Goal: Task Accomplishment & Management: Complete application form

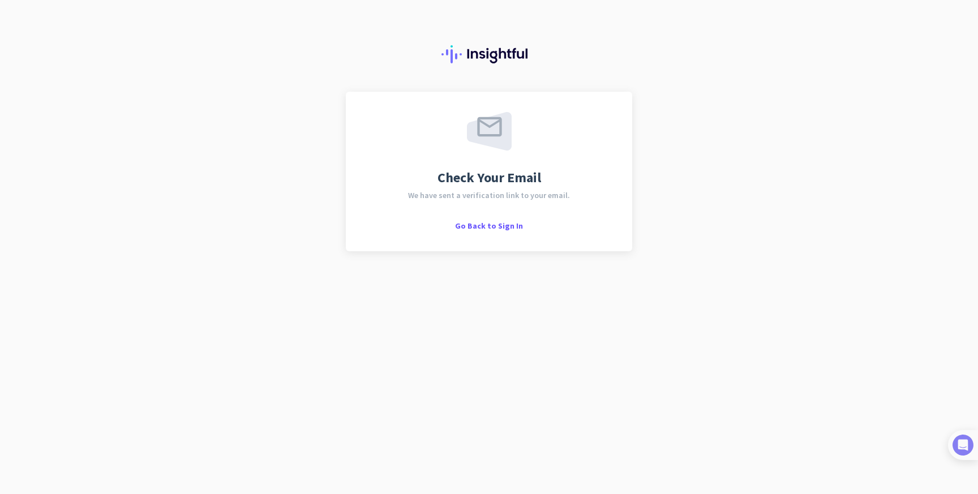
click at [971, 444] on img at bounding box center [962, 444] width 21 height 21
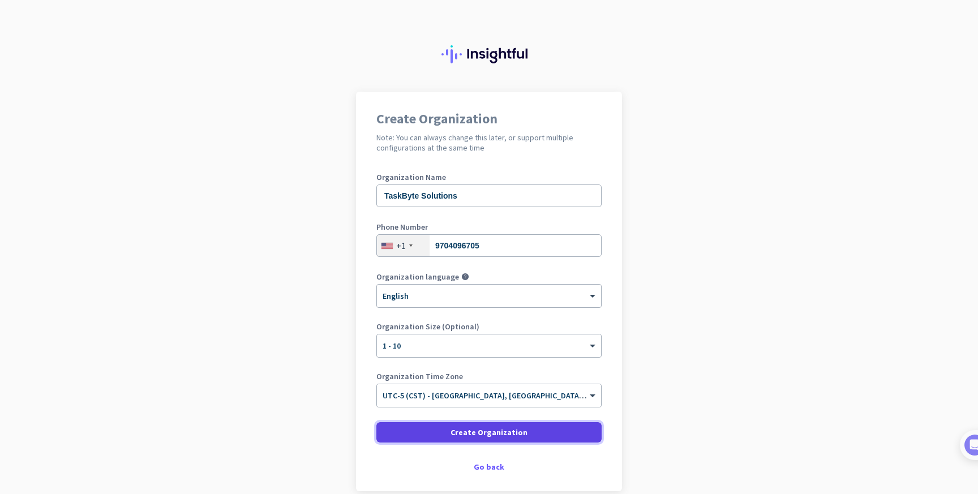
click at [459, 431] on span "Create Organization" at bounding box center [488, 432] width 77 height 11
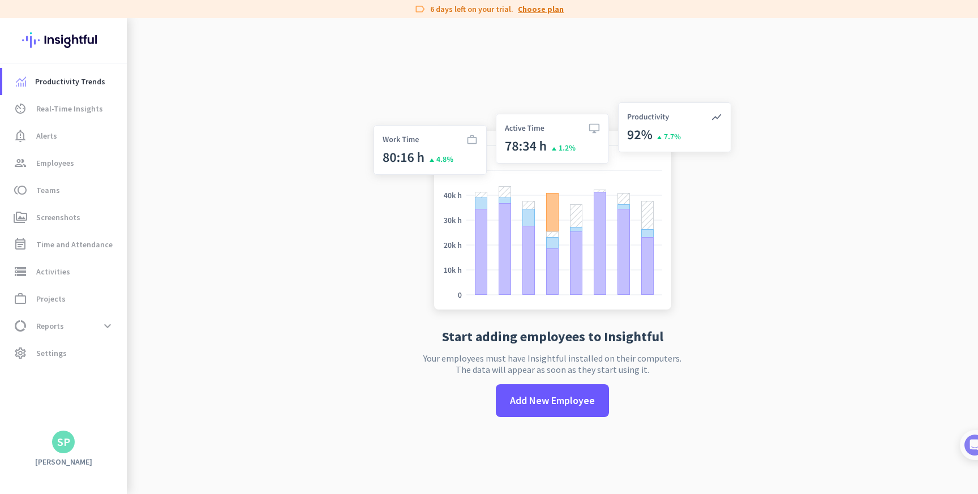
click at [544, 12] on link "Choose plan" at bounding box center [541, 8] width 46 height 11
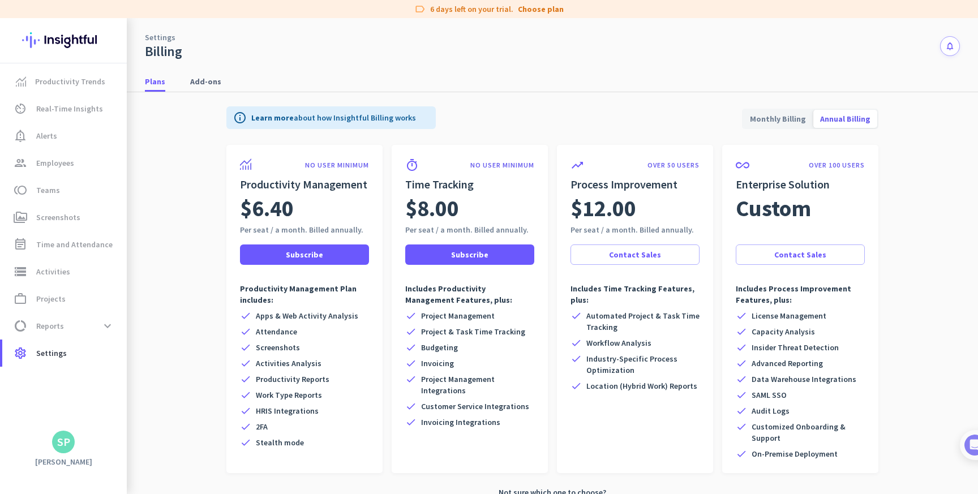
scroll to position [21, 0]
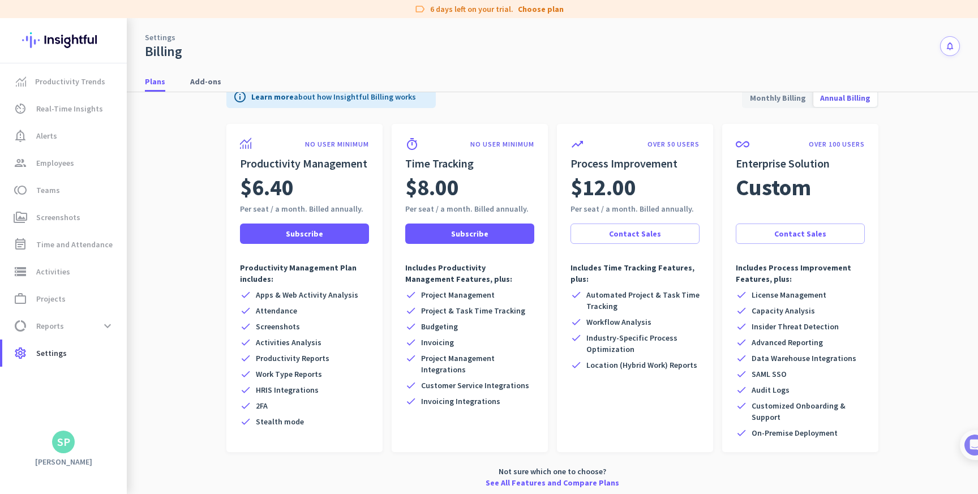
drag, startPoint x: 621, startPoint y: 305, endPoint x: 583, endPoint y: 292, distance: 39.5
click at [584, 292] on div "check Automated Project & Task Time Tracking" at bounding box center [634, 300] width 129 height 23
click at [618, 300] on span "Automated Project & Task Time Tracking" at bounding box center [642, 300] width 113 height 23
drag, startPoint x: 460, startPoint y: 280, endPoint x: 410, endPoint y: 269, distance: 51.6
click at [410, 269] on p "Includes Productivity Management Features, plus:" at bounding box center [469, 273] width 129 height 23
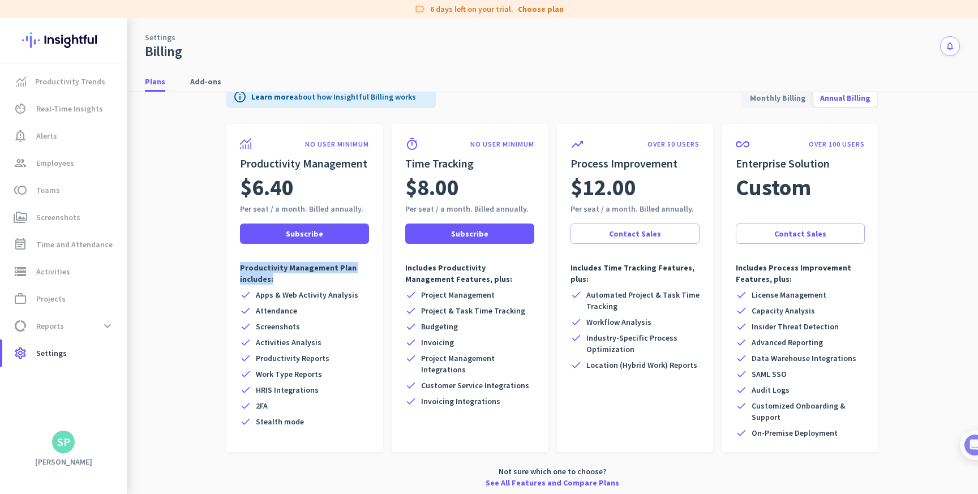
drag, startPoint x: 277, startPoint y: 278, endPoint x: 231, endPoint y: 265, distance: 47.8
click at [231, 265] on div "NO USER MINIMUM Productivity Management $6.40 Per seat / a month. Billed annual…" at bounding box center [304, 288] width 156 height 328
drag, startPoint x: 500, startPoint y: 403, endPoint x: 429, endPoint y: 312, distance: 114.9
click at [429, 312] on div "check Project Management check Project & Task Time Tracking check Budgeting che…" at bounding box center [469, 348] width 129 height 118
click at [428, 296] on span "Project Management" at bounding box center [458, 294] width 74 height 11
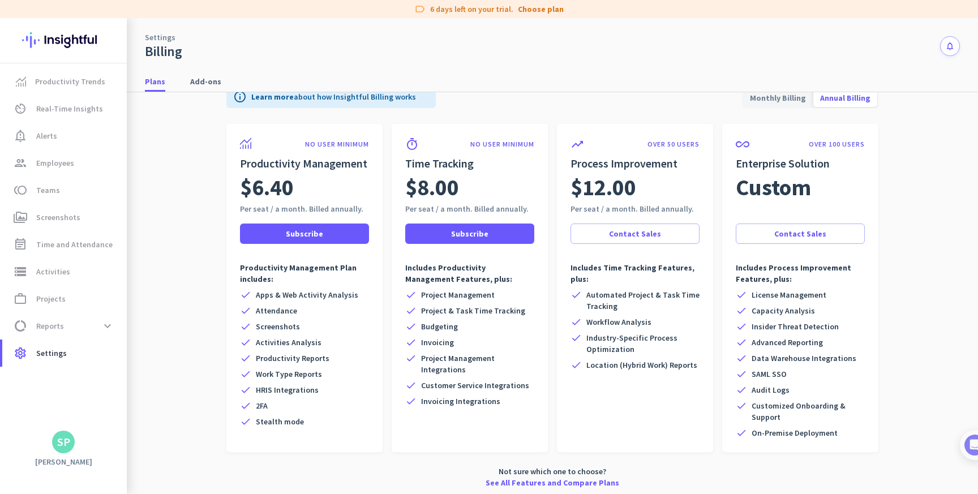
drag, startPoint x: 428, startPoint y: 294, endPoint x: 474, endPoint y: 323, distance: 54.6
click at [475, 325] on div "check Project Management check Project & Task Time Tracking check Budgeting che…" at bounding box center [469, 348] width 129 height 118
click at [451, 330] on span "Budgeting" at bounding box center [439, 326] width 37 height 11
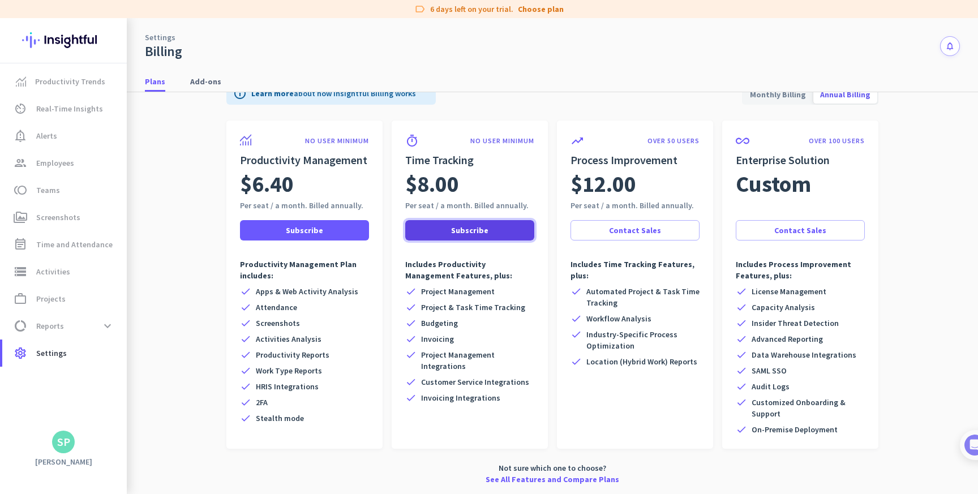
click at [466, 233] on span "Subscribe" at bounding box center [469, 230] width 37 height 11
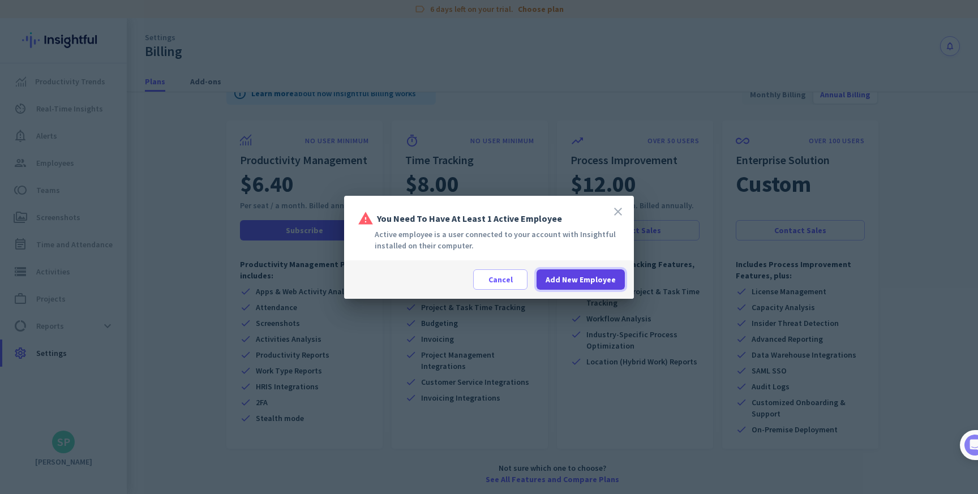
click at [562, 279] on span "Add New Employee" at bounding box center [580, 279] width 70 height 11
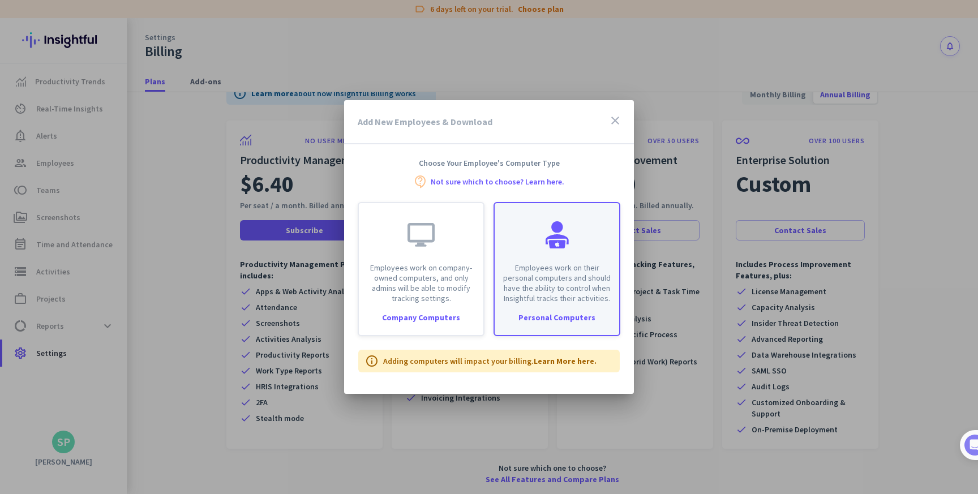
click at [574, 252] on div "Employees work on their personal computers and should have the ability to contr…" at bounding box center [556, 253] width 124 height 100
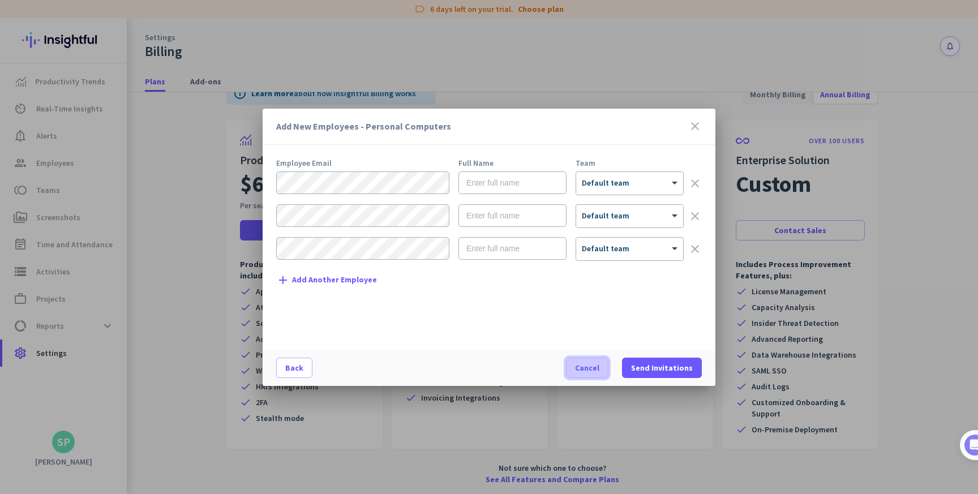
click at [586, 371] on span "Cancel" at bounding box center [587, 367] width 24 height 11
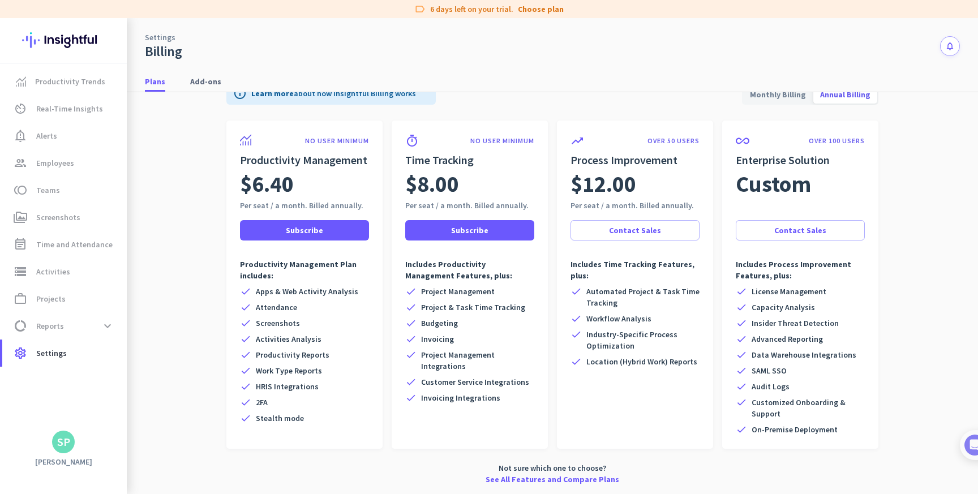
drag, startPoint x: 498, startPoint y: 292, endPoint x: 411, endPoint y: 284, distance: 88.1
click at [410, 287] on div "check Project Management" at bounding box center [469, 291] width 129 height 11
drag, startPoint x: 464, startPoint y: 321, endPoint x: 420, endPoint y: 307, distance: 46.2
click at [420, 319] on div "check Budgeting" at bounding box center [469, 322] width 129 height 11
drag, startPoint x: 449, startPoint y: 338, endPoint x: 411, endPoint y: 338, distance: 37.3
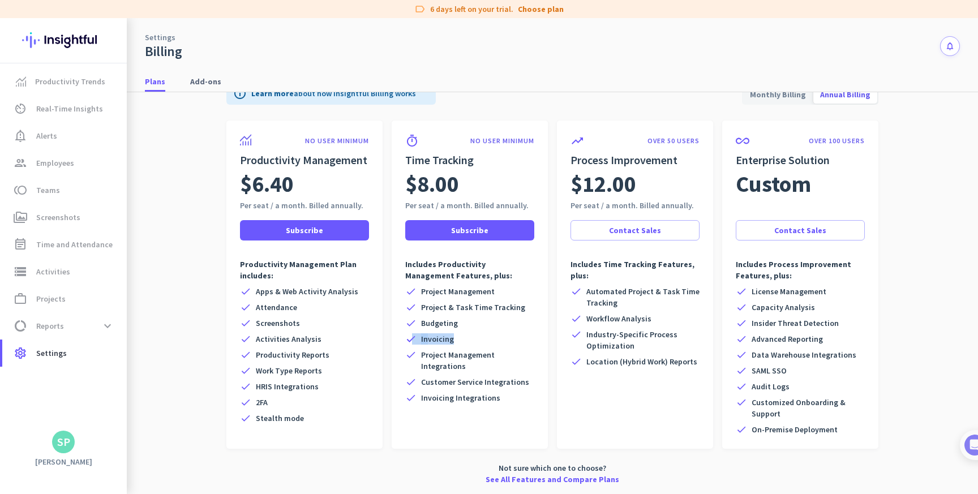
click at [411, 338] on div "check Invoicing" at bounding box center [469, 338] width 129 height 11
drag, startPoint x: 474, startPoint y: 370, endPoint x: 412, endPoint y: 358, distance: 62.9
click at [412, 359] on div "check Project Management Integrations" at bounding box center [469, 360] width 129 height 23
drag, startPoint x: 509, startPoint y: 384, endPoint x: 448, endPoint y: 383, distance: 60.5
click at [448, 383] on span "Customer Service Integrations" at bounding box center [475, 381] width 108 height 11
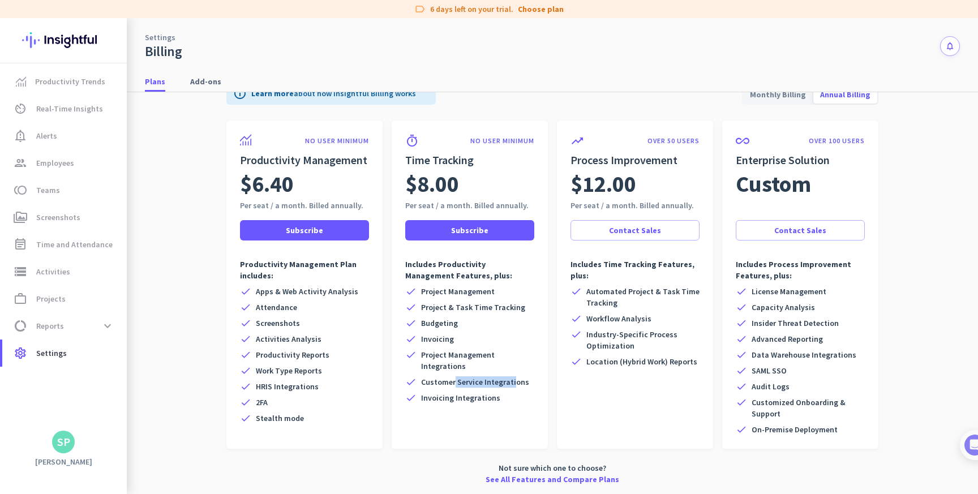
drag, startPoint x: 500, startPoint y: 401, endPoint x: 416, endPoint y: 393, distance: 84.6
click at [416, 393] on div "check Invoicing Integrations" at bounding box center [469, 397] width 129 height 11
drag, startPoint x: 621, startPoint y: 302, endPoint x: 579, endPoint y: 286, distance: 45.3
click at [579, 286] on div "check Automated Project & Task Time Tracking" at bounding box center [634, 297] width 129 height 23
drag, startPoint x: 660, startPoint y: 319, endPoint x: 567, endPoint y: 309, distance: 93.8
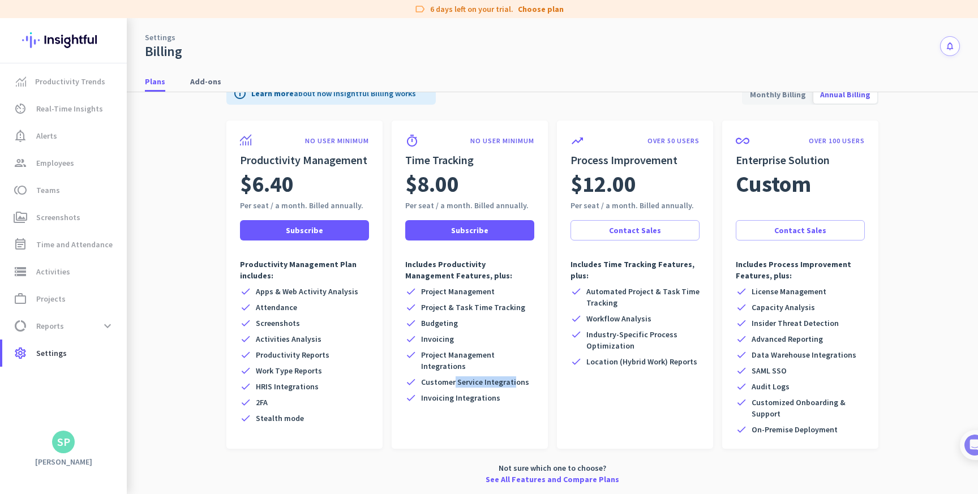
click at [567, 311] on div "trending_up OVER 50 USERS Process Improvement $12.00 Per seat / a month. Billed…" at bounding box center [635, 284] width 156 height 328
drag, startPoint x: 669, startPoint y: 333, endPoint x: 573, endPoint y: 326, distance: 96.4
click at [573, 329] on div "check Industry-Specific Process Optimization" at bounding box center [634, 340] width 129 height 23
drag, startPoint x: 711, startPoint y: 358, endPoint x: 567, endPoint y: 356, distance: 143.1
click at [567, 358] on div "trending_up OVER 50 USERS Process Improvement $12.00 Per seat / a month. Billed…" at bounding box center [635, 284] width 156 height 328
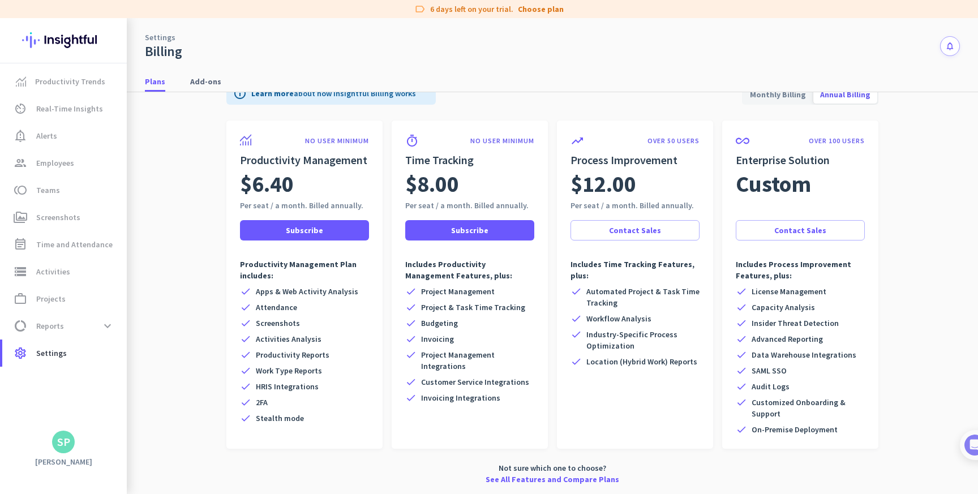
click at [639, 354] on div "check Automated Project & Task Time Tracking check Workflow Analysis check Indu…" at bounding box center [634, 326] width 129 height 81
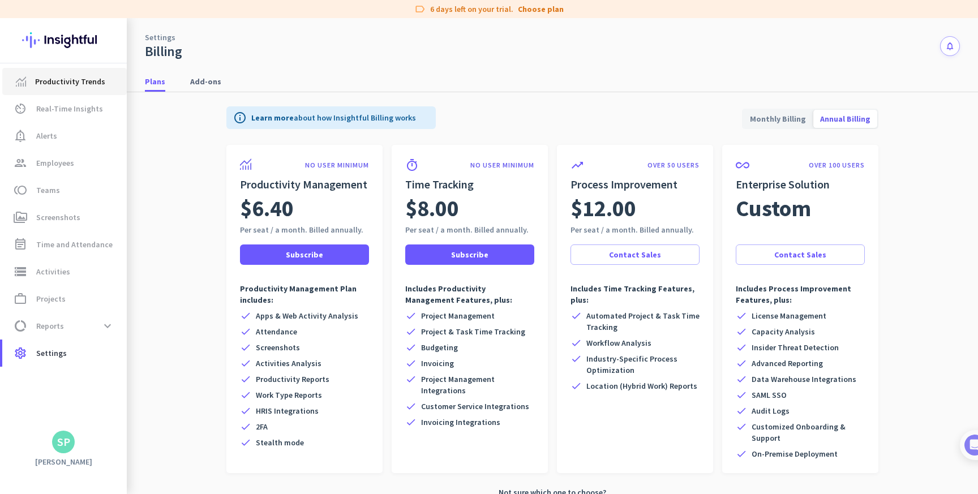
click at [79, 80] on span "Productivity Trends" at bounding box center [70, 82] width 70 height 14
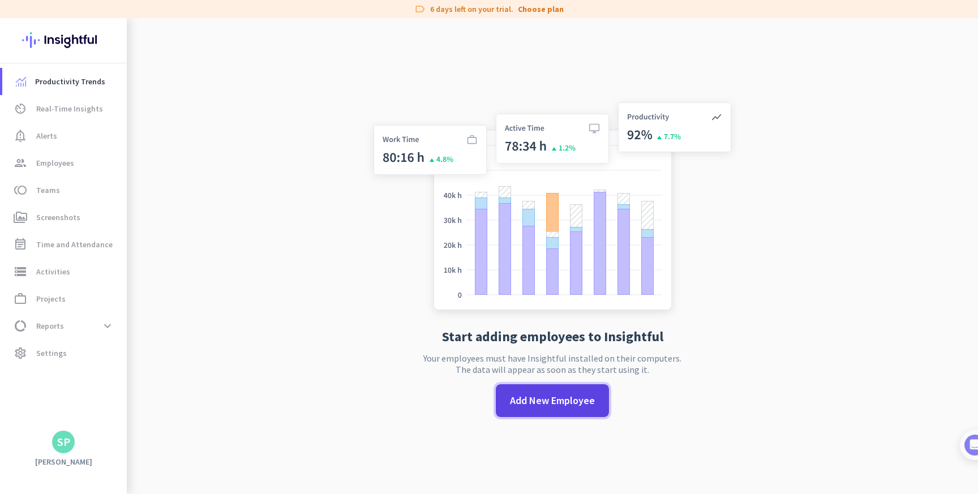
click at [569, 408] on span at bounding box center [552, 400] width 113 height 27
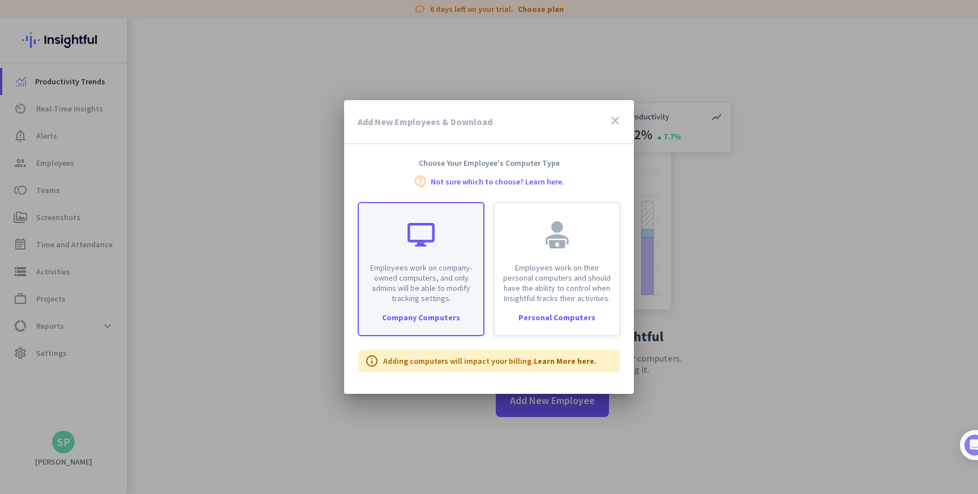
click at [449, 299] on p "Employees work on company-owned computers, and only admins will be able to modi…" at bounding box center [420, 282] width 111 height 41
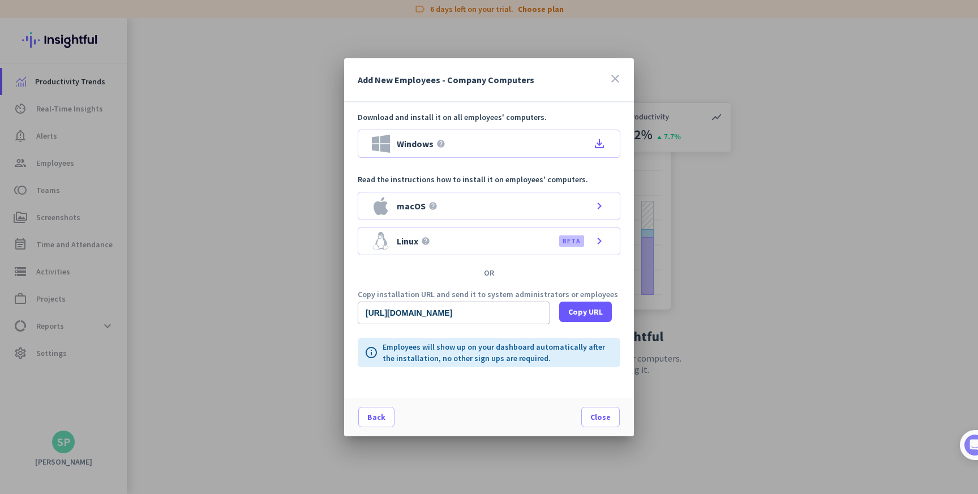
click at [539, 180] on p "Read the instructions how to install it on employees' computers." at bounding box center [489, 179] width 262 height 11
click at [621, 76] on icon "close" at bounding box center [615, 79] width 14 height 14
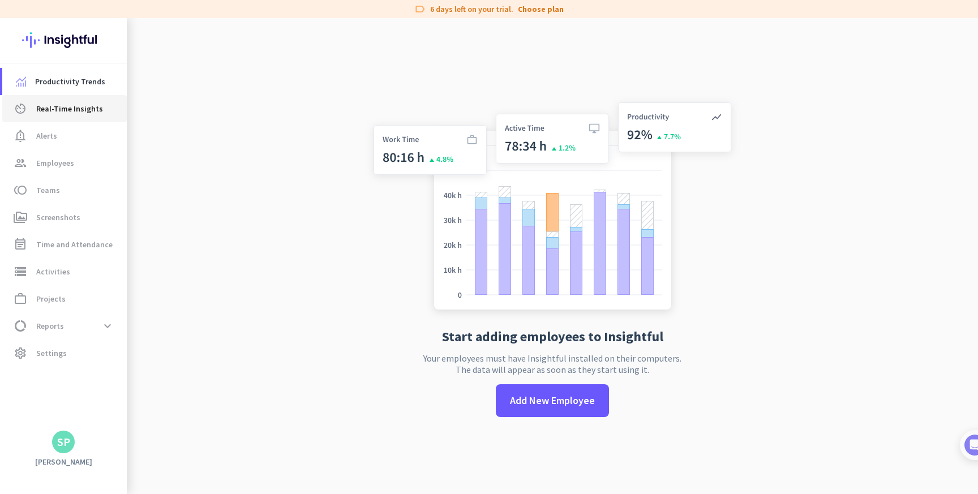
click at [70, 106] on span "Real-Time Insights" at bounding box center [69, 109] width 67 height 14
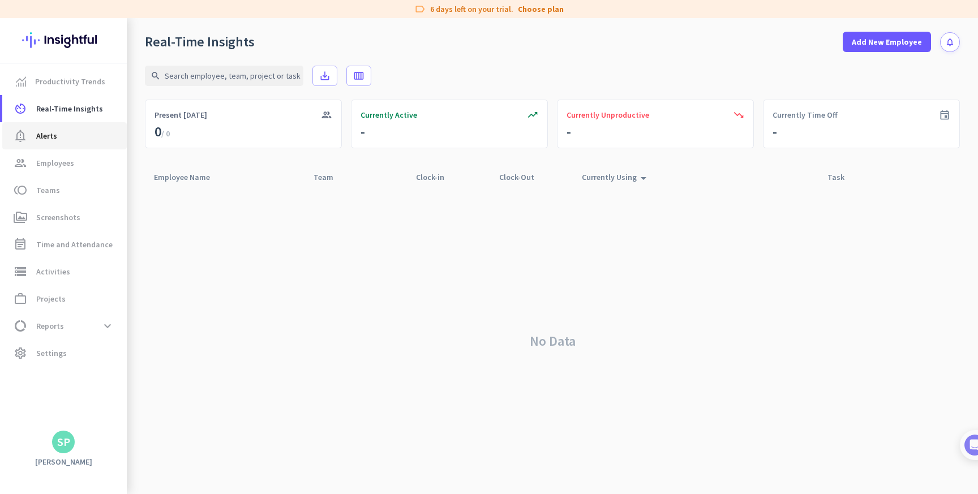
click at [56, 133] on span "notification_important Alerts" at bounding box center [64, 136] width 106 height 14
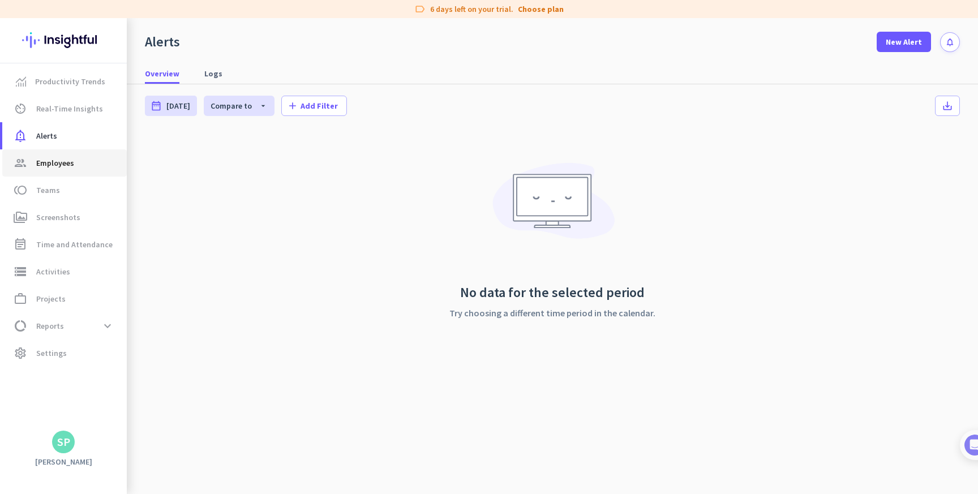
click at [54, 157] on span "Employees" at bounding box center [55, 163] width 38 height 14
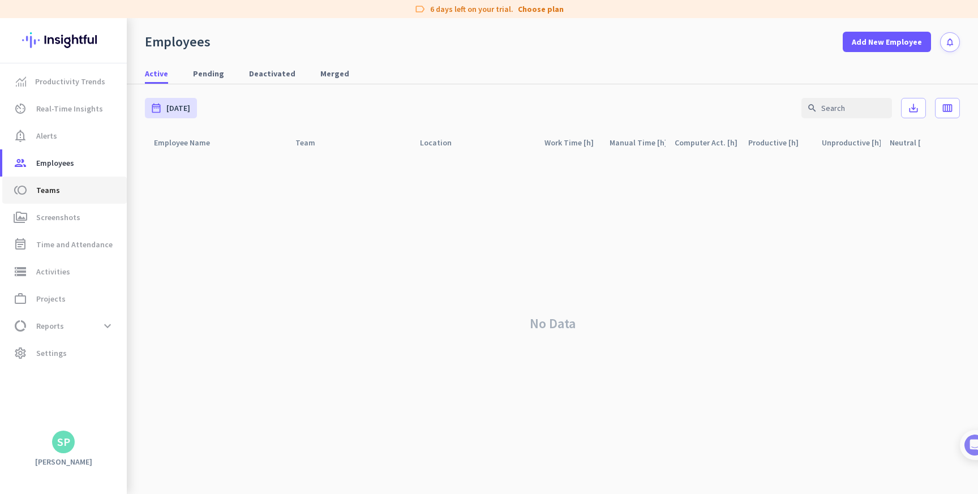
click at [58, 185] on span "toll Teams" at bounding box center [64, 190] width 106 height 14
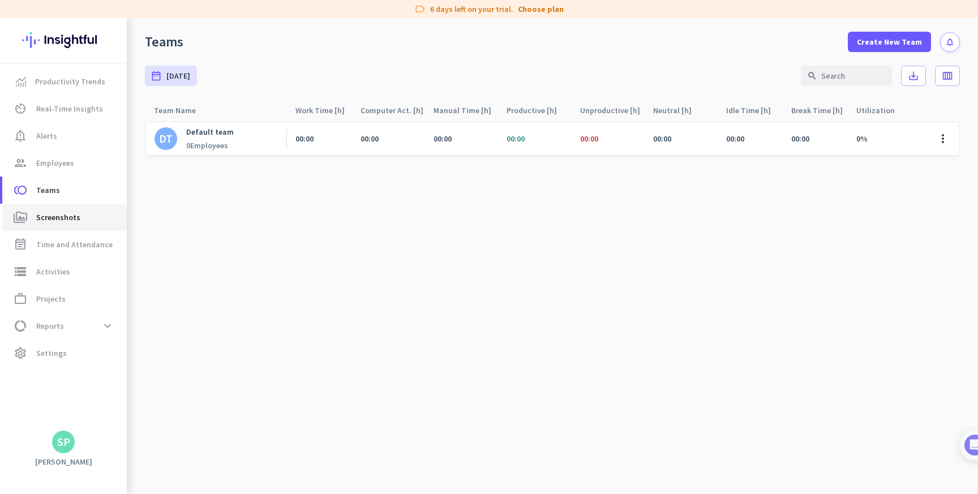
click at [59, 216] on span "Screenshots" at bounding box center [58, 217] width 44 height 14
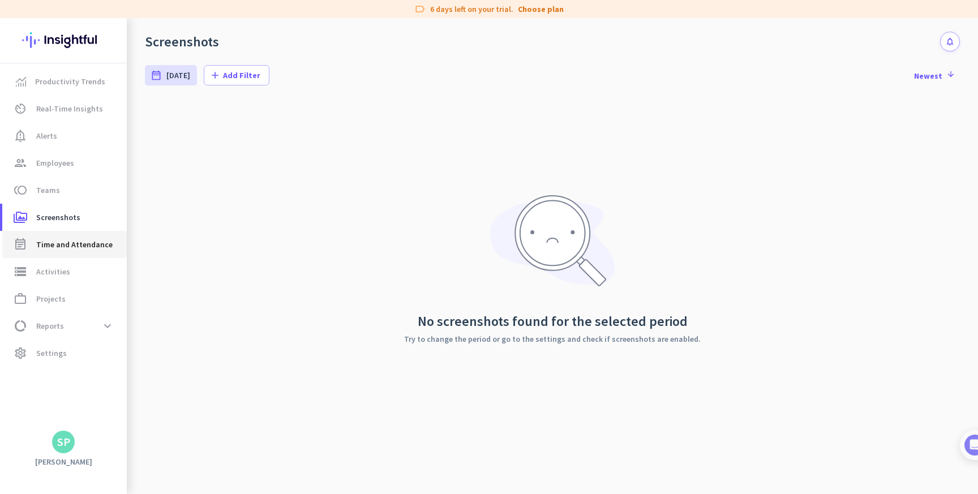
click at [56, 245] on span "Time and Attendance" at bounding box center [74, 245] width 76 height 14
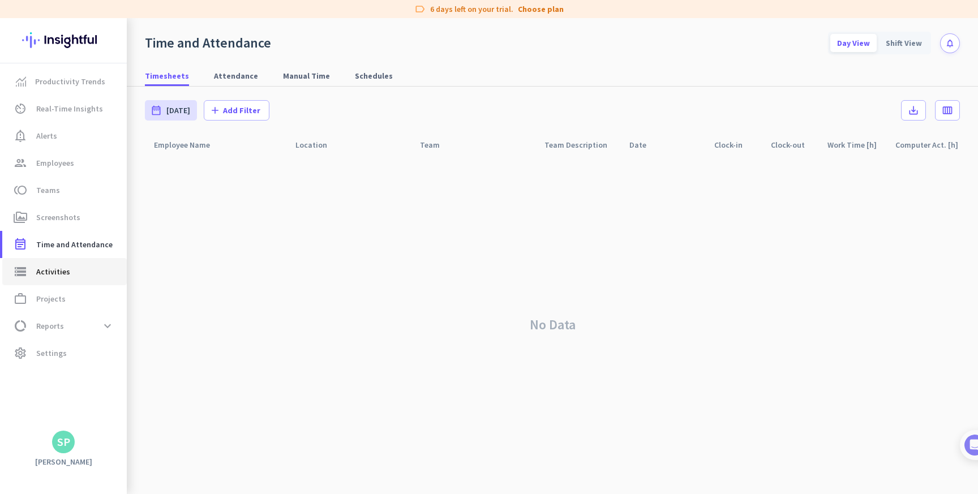
click at [52, 270] on span "Activities" at bounding box center [53, 272] width 34 height 14
type input "Mon, Oct 13"
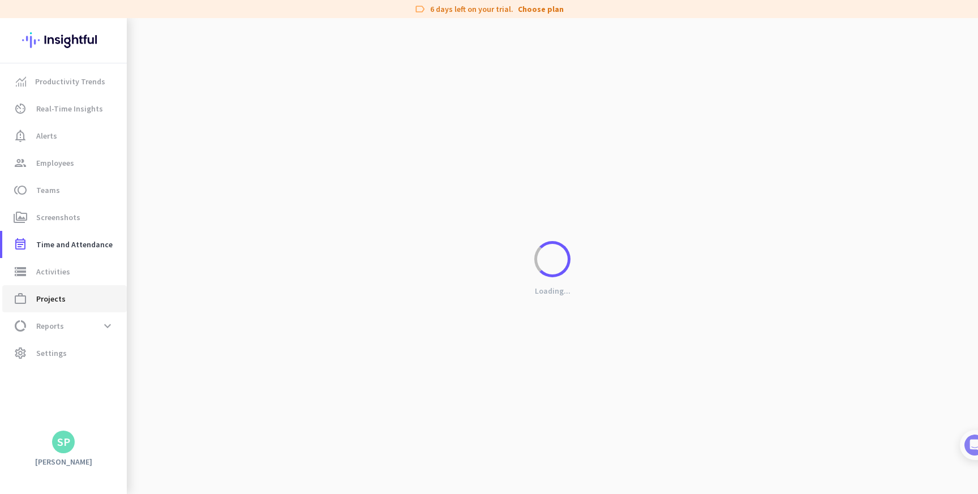
click at [52, 298] on span "Projects" at bounding box center [50, 299] width 29 height 14
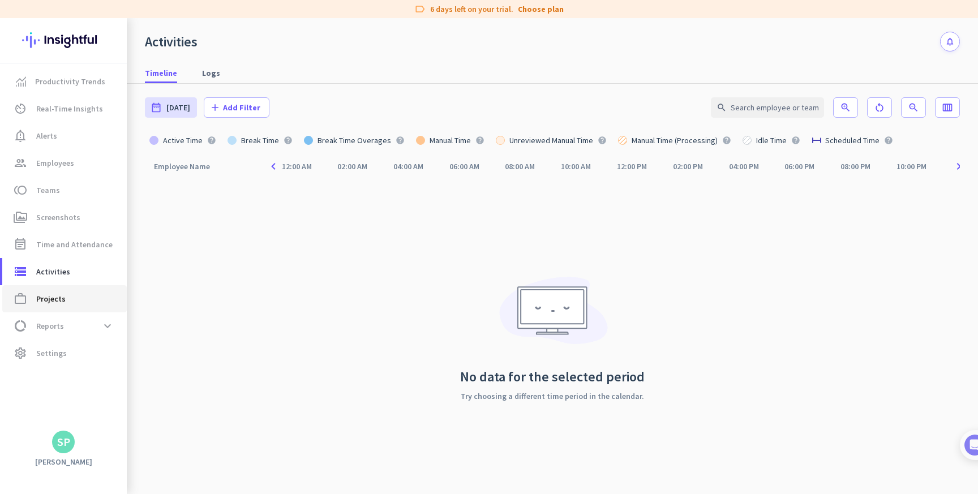
type input "Mon, Oct 13 - Mon, Oct 13"
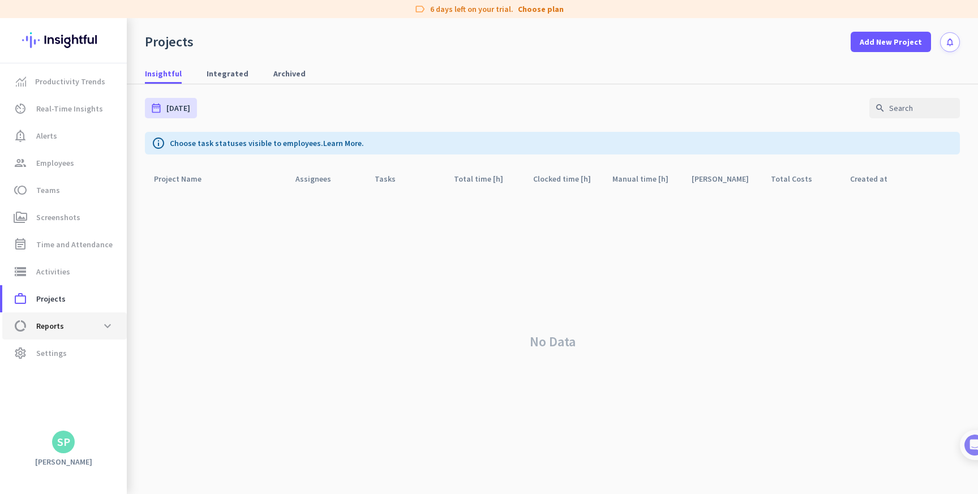
click at [52, 316] on span "data_usage Reports expand_more" at bounding box center [64, 326] width 106 height 20
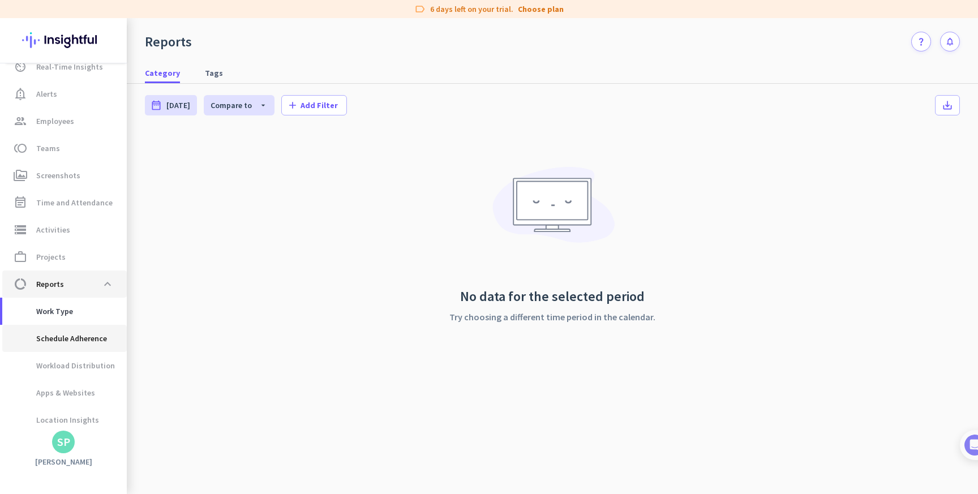
scroll to position [45, 0]
click at [64, 334] on span "Schedule Adherence" at bounding box center [59, 335] width 96 height 27
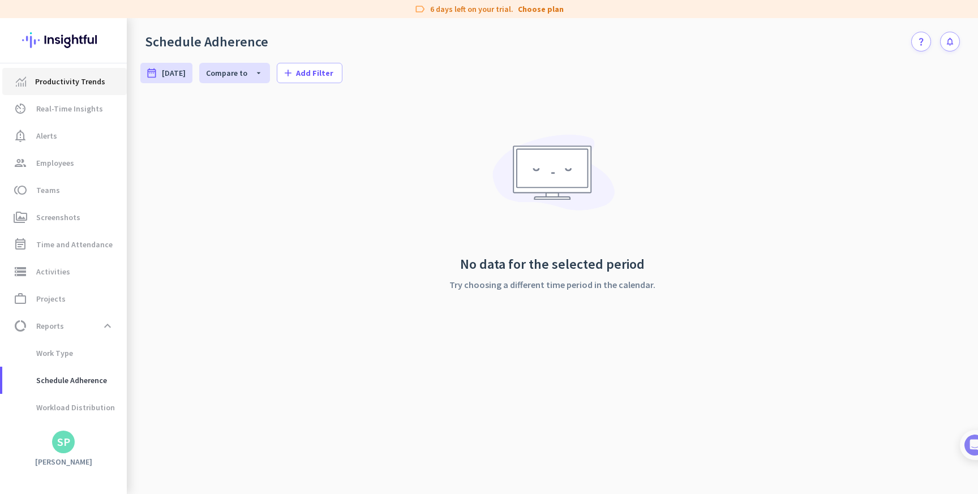
click at [56, 84] on span "Productivity Trends" at bounding box center [70, 82] width 70 height 14
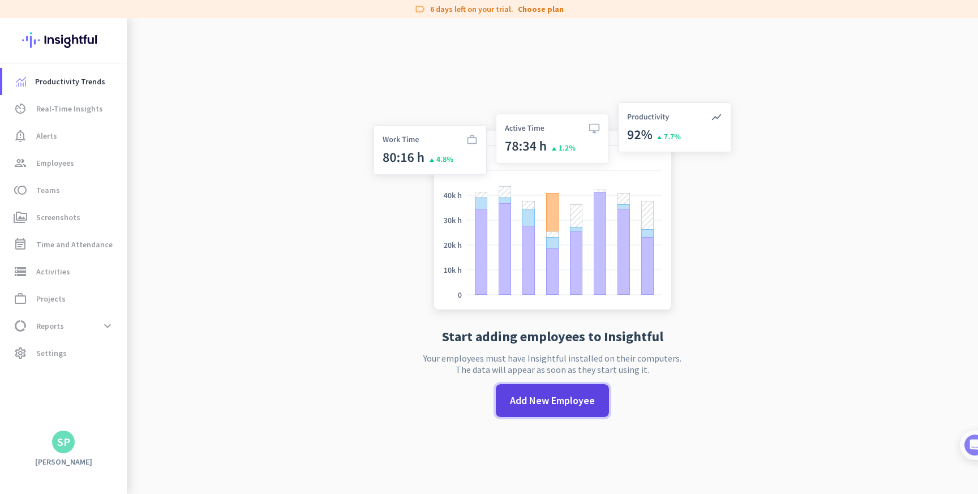
click at [580, 406] on span "Add New Employee" at bounding box center [552, 400] width 85 height 15
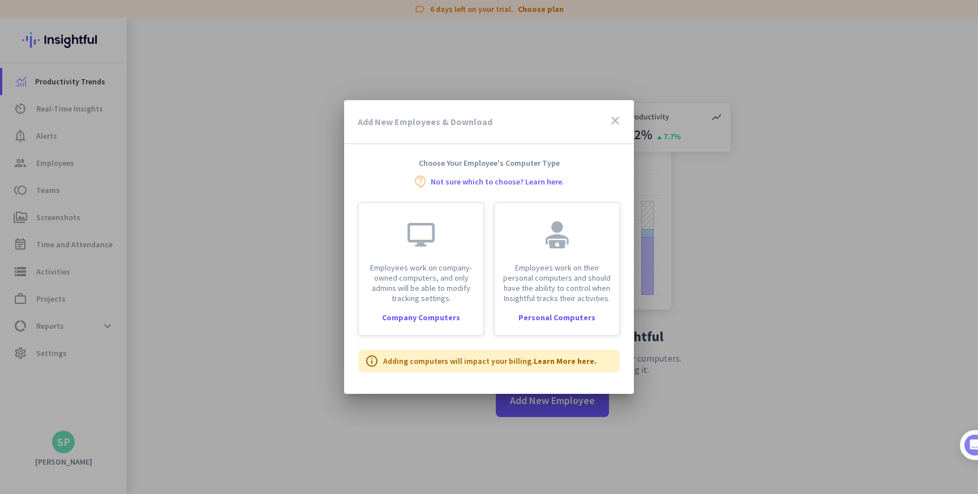
click at [613, 120] on icon "close" at bounding box center [615, 121] width 14 height 14
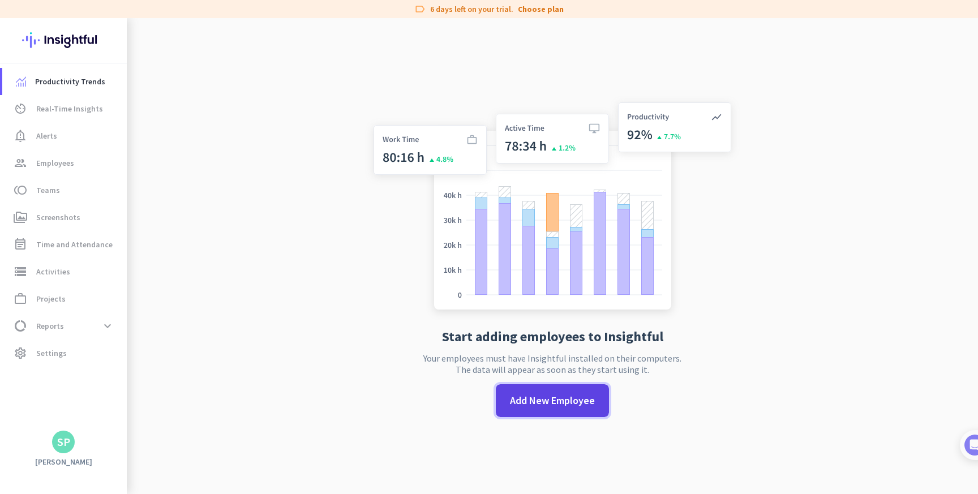
click at [542, 397] on span "Add New Employee" at bounding box center [552, 400] width 85 height 15
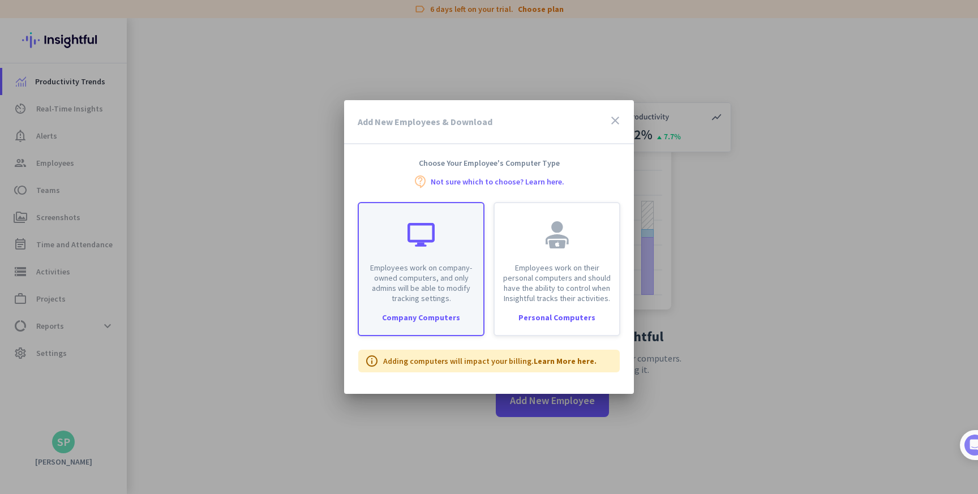
click at [406, 316] on div "Company Computers" at bounding box center [421, 317] width 124 height 8
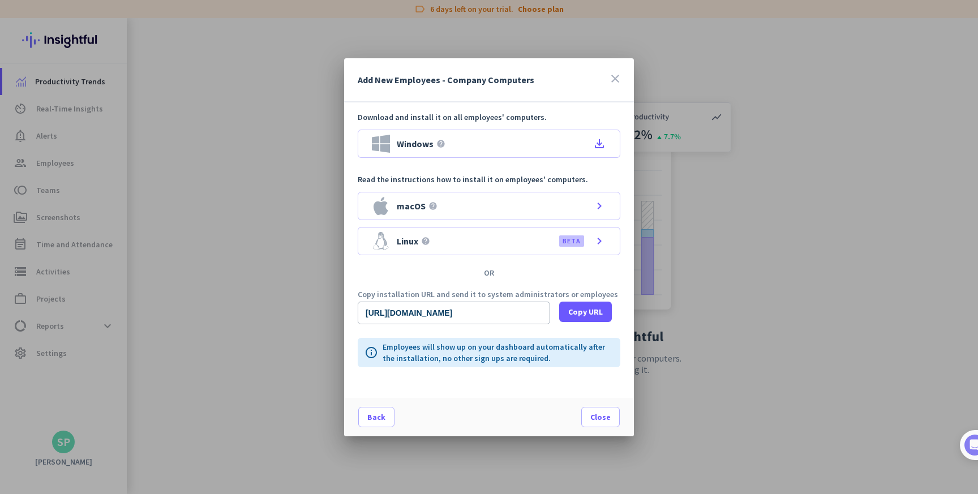
click at [616, 75] on icon "close" at bounding box center [615, 79] width 14 height 14
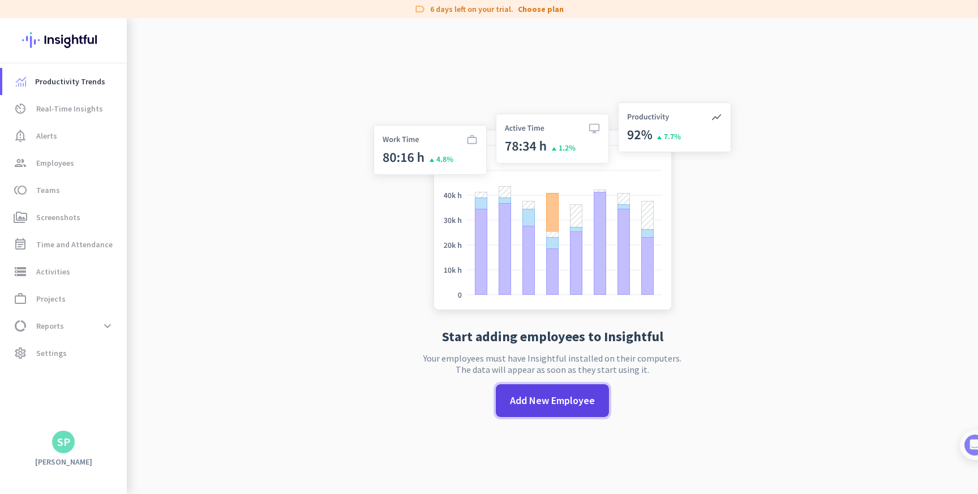
click at [550, 395] on span "Add New Employee" at bounding box center [552, 400] width 85 height 15
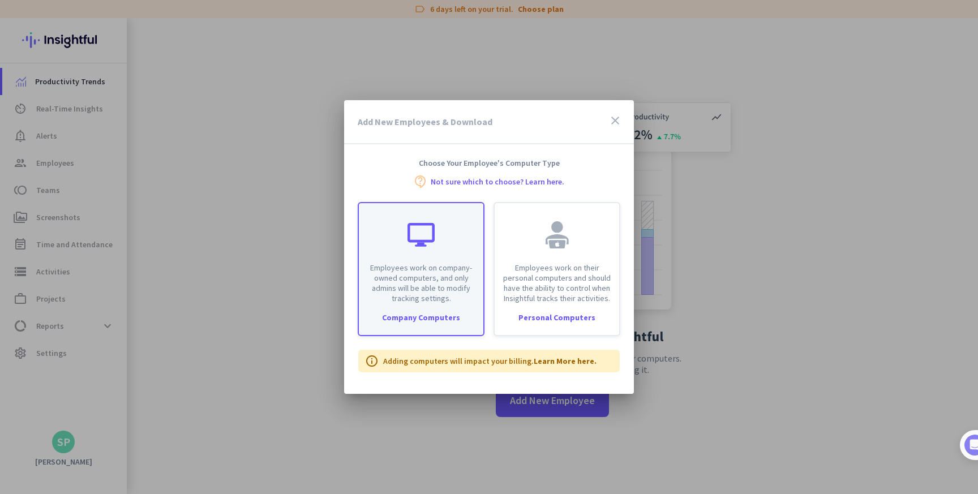
click at [419, 321] on div "Company Computers" at bounding box center [421, 317] width 124 height 8
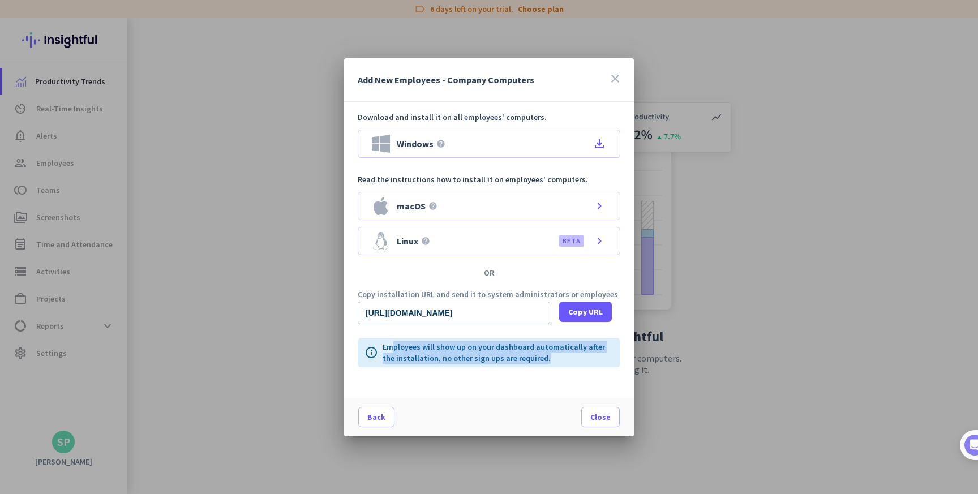
drag, startPoint x: 530, startPoint y: 355, endPoint x: 391, endPoint y: 343, distance: 139.1
click at [391, 343] on p "Employees will show up on your dashboard automatically after the installation, …" at bounding box center [497, 352] width 231 height 23
click at [434, 358] on p "Employees will show up on your dashboard automatically after the installation, …" at bounding box center [497, 352] width 231 height 23
click at [380, 420] on span "Back" at bounding box center [376, 416] width 18 height 11
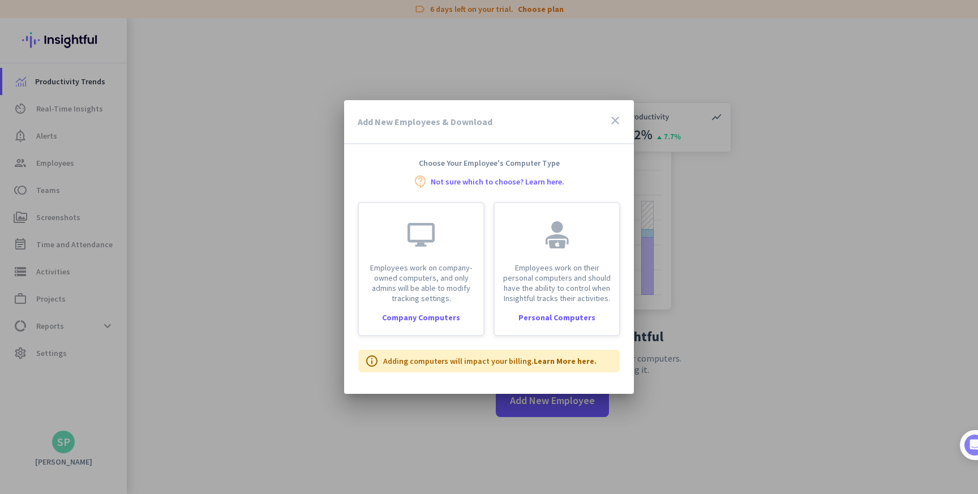
click at [583, 119] on div "Add New Employees & Download close" at bounding box center [489, 122] width 290 height 44
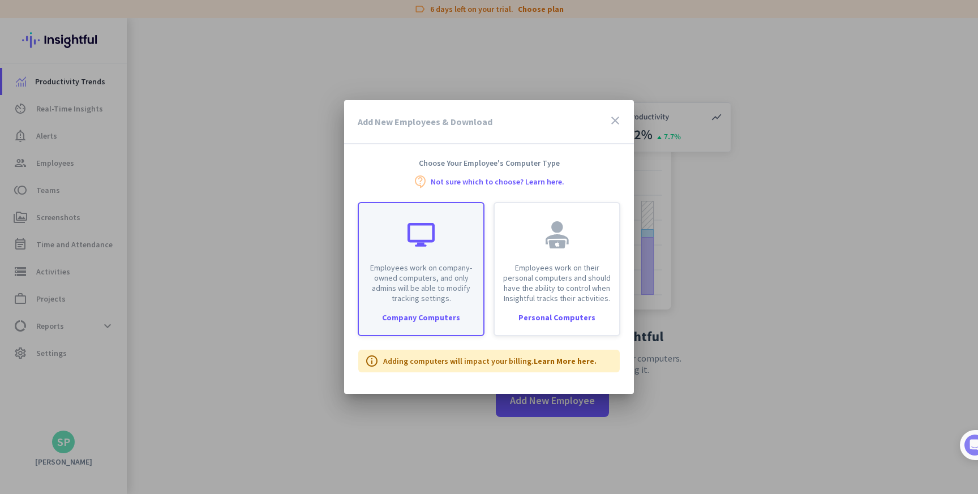
click at [447, 319] on div "Company Computers" at bounding box center [421, 317] width 124 height 8
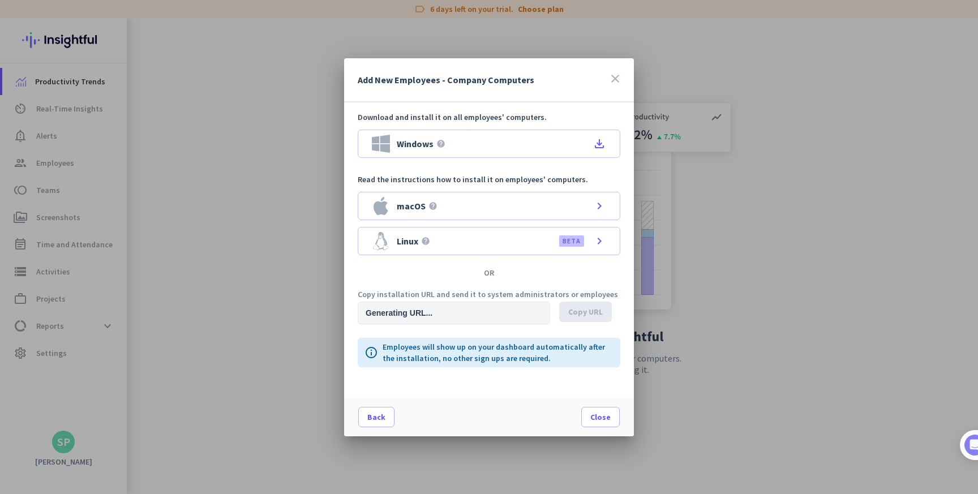
type input "https://app.insightful.io/#/installation/company?token=eyJhbGciOiJIUzI1NiIsInR5…"
click at [617, 77] on icon "close" at bounding box center [615, 79] width 14 height 14
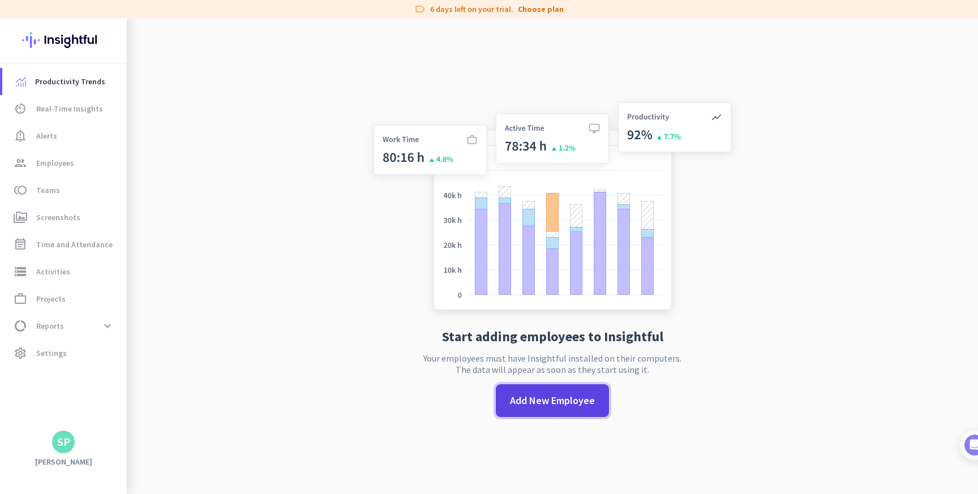
click at [560, 404] on span "Add New Employee" at bounding box center [552, 400] width 85 height 15
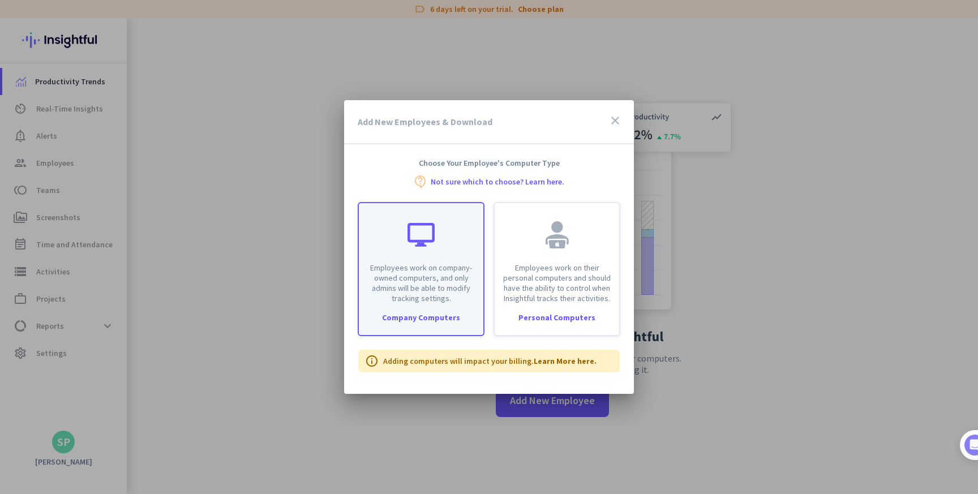
click at [448, 276] on p "Employees work on company-owned computers, and only admins will be able to modi…" at bounding box center [420, 282] width 111 height 41
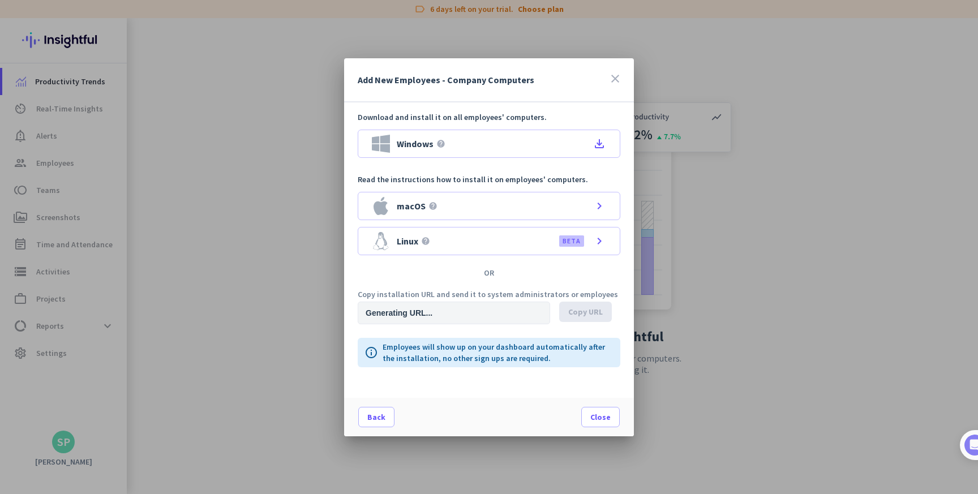
type input "https://app.insightful.io/#/installation/company?token=eyJhbGciOiJIUzI1NiIsInR5…"
click at [618, 79] on icon "close" at bounding box center [615, 79] width 14 height 14
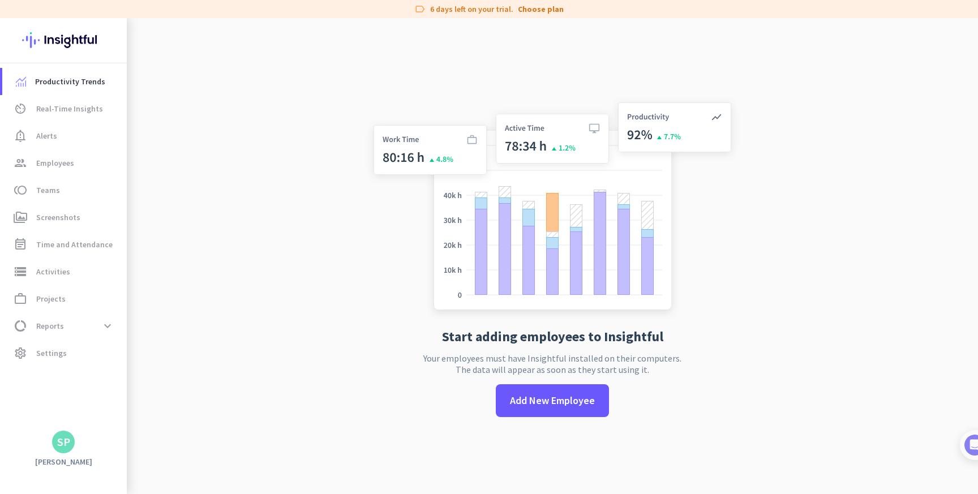
drag, startPoint x: 321, startPoint y: 98, endPoint x: 339, endPoint y: 226, distance: 129.1
click at [339, 226] on app-no-employees "Start adding employees to Insightful Your employees must have Insightful instal…" at bounding box center [552, 265] width 851 height 494
click at [98, 325] on span at bounding box center [107, 326] width 20 height 20
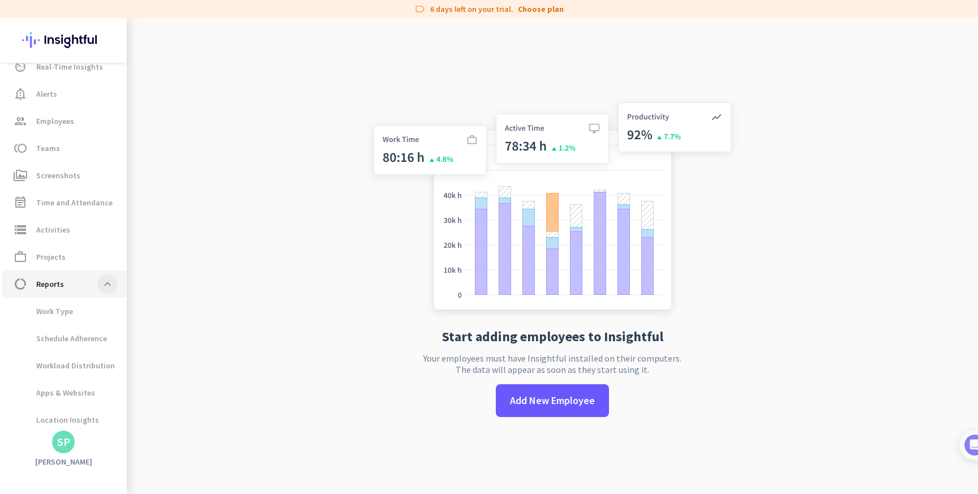
scroll to position [45, 0]
click at [167, 296] on app-no-employees "Start adding employees to Insightful Your employees must have Insightful instal…" at bounding box center [552, 265] width 851 height 494
click at [107, 282] on span at bounding box center [107, 281] width 20 height 20
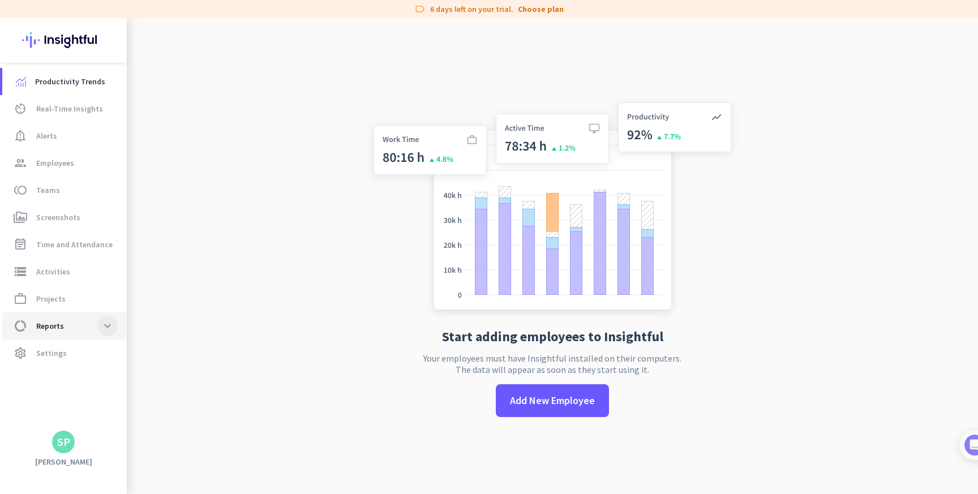
scroll to position [0, 0]
click at [529, 10] on link "Choose plan" at bounding box center [541, 8] width 46 height 11
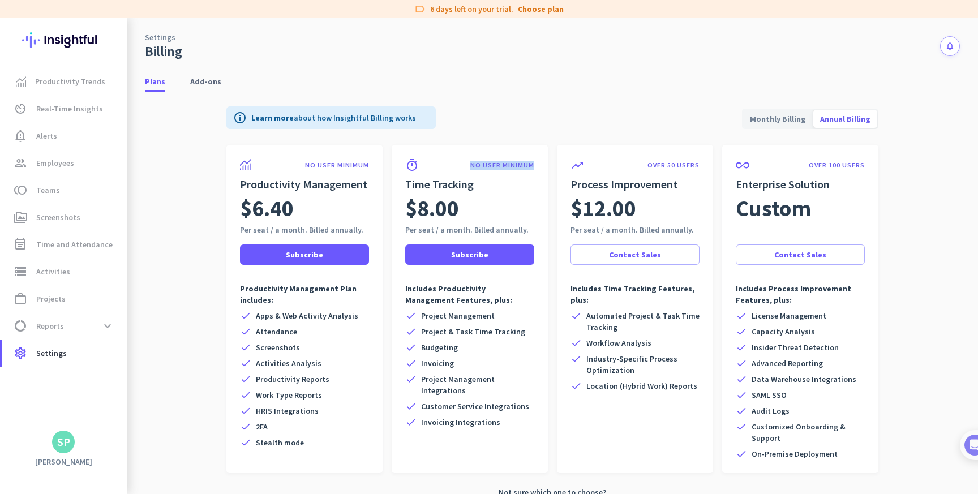
drag, startPoint x: 468, startPoint y: 167, endPoint x: 537, endPoint y: 166, distance: 69.0
click at [538, 167] on div "timer NO USER MINIMUM Time Tracking $8.00 Per seat / a month. Billed annually. …" at bounding box center [469, 309] width 156 height 328
click at [498, 129] on div "info Learn more about how Insightful Billing works Monthly Billing Annual Billi…" at bounding box center [552, 118] width 652 height 53
click at [88, 80] on span "Productivity Trends" at bounding box center [70, 82] width 70 height 14
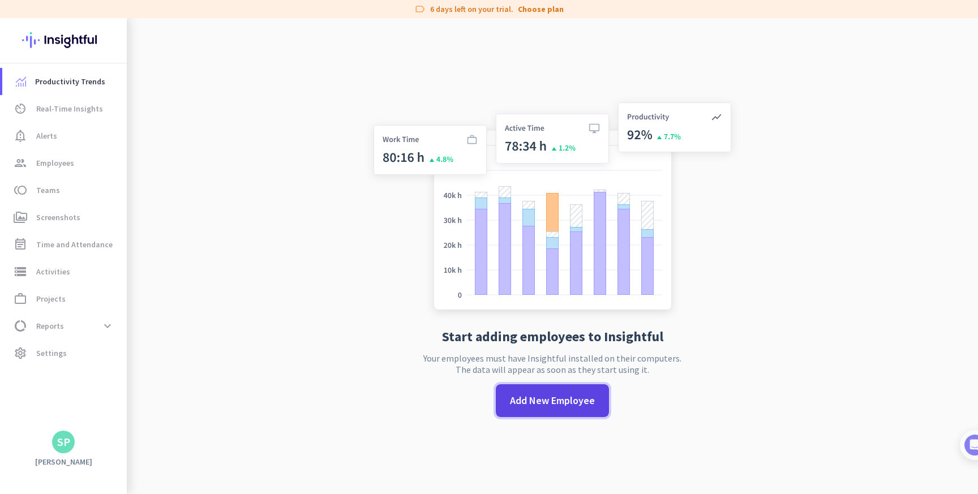
click at [568, 404] on span "Add New Employee" at bounding box center [552, 400] width 85 height 15
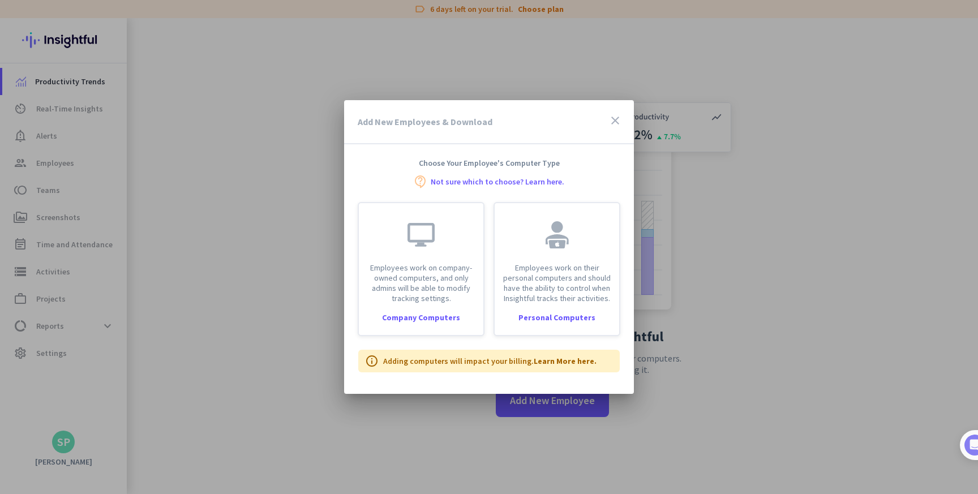
click at [616, 119] on icon "close" at bounding box center [615, 121] width 14 height 14
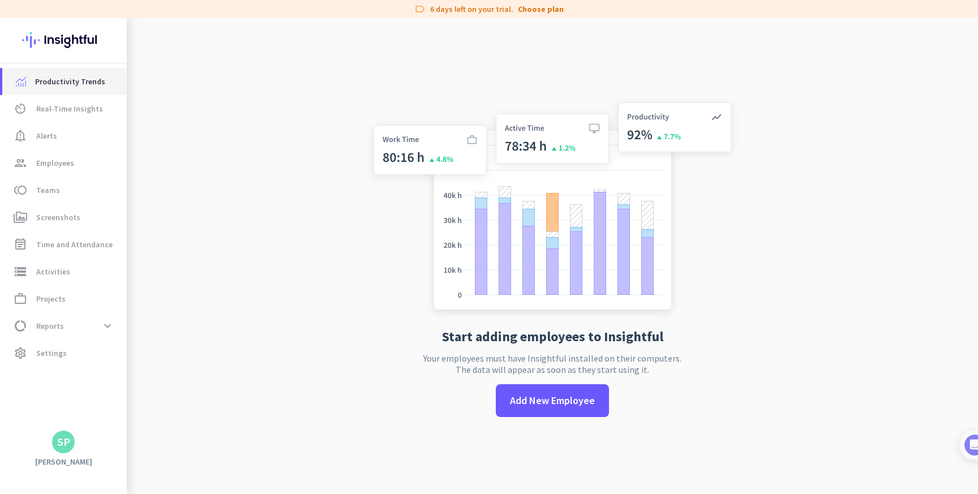
click at [67, 92] on link "Productivity Trends" at bounding box center [64, 81] width 124 height 27
click at [81, 106] on span "Real-Time Insights" at bounding box center [69, 109] width 67 height 14
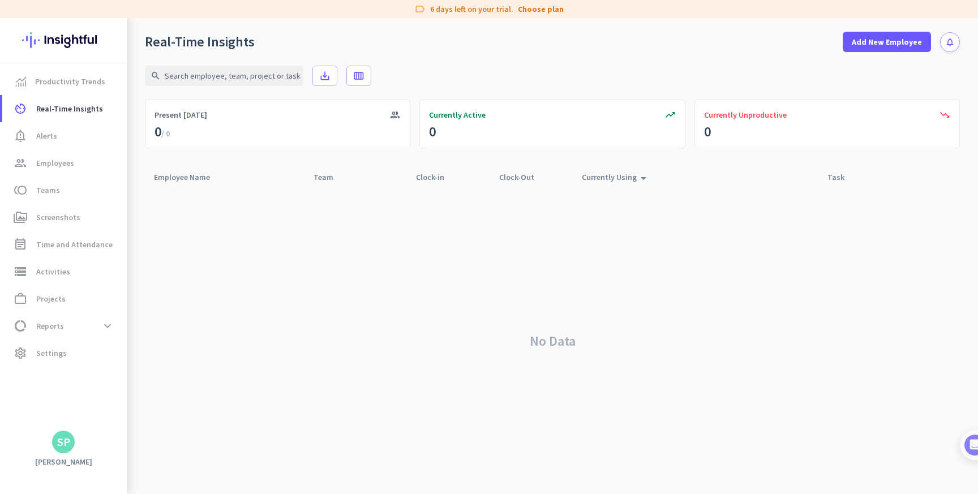
drag, startPoint x: 302, startPoint y: 233, endPoint x: 276, endPoint y: 206, distance: 37.6
click at [276, 206] on div "No Data" at bounding box center [552, 341] width 815 height 306
click at [70, 169] on span "Employees" at bounding box center [55, 163] width 38 height 14
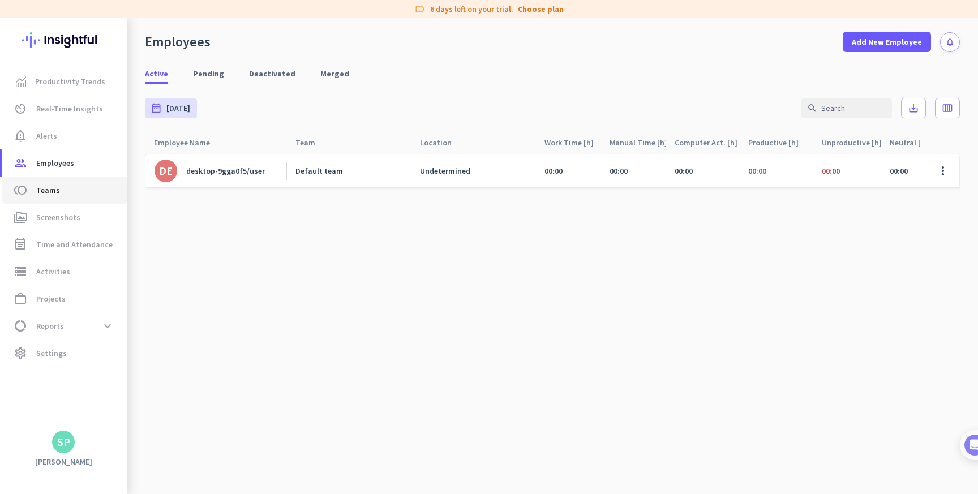
click at [92, 194] on span "toll Teams" at bounding box center [64, 190] width 106 height 14
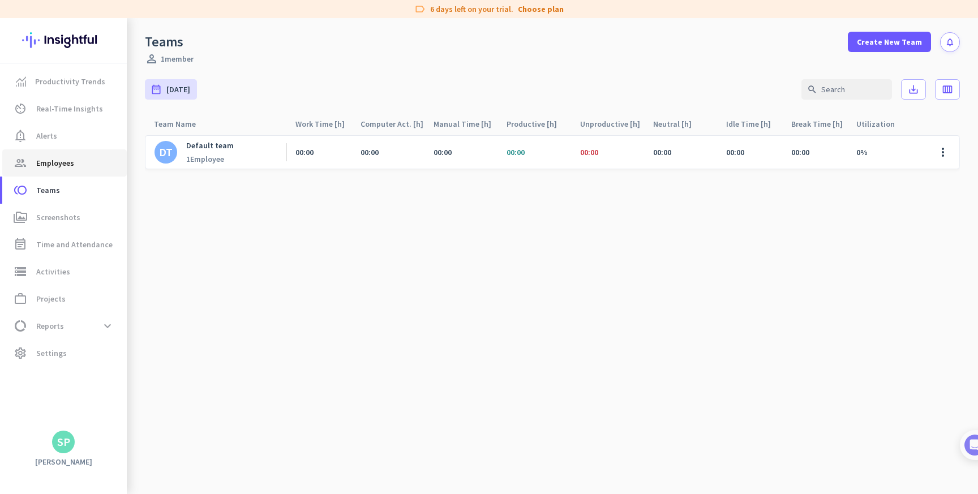
click at [74, 170] on link "group Employees" at bounding box center [64, 162] width 124 height 27
